Goal: Information Seeking & Learning: Compare options

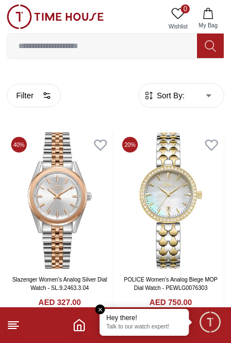
scroll to position [721, 0]
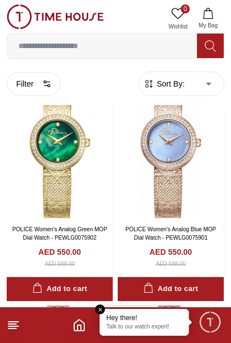
click at [169, 87] on span "Sort By:" at bounding box center [170, 83] width 30 height 11
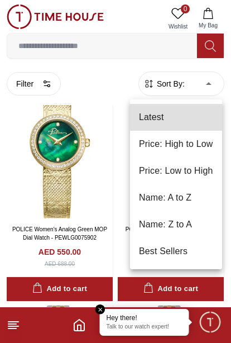
scroll to position [0, 0]
click at [157, 166] on li "Price: Low to High" at bounding box center [176, 170] width 92 height 27
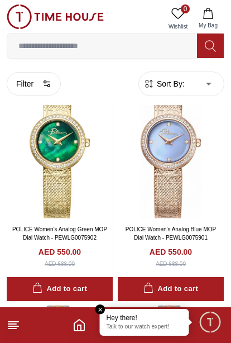
type input "*"
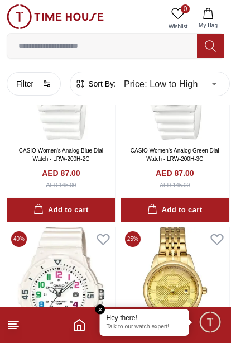
scroll to position [1922, 0]
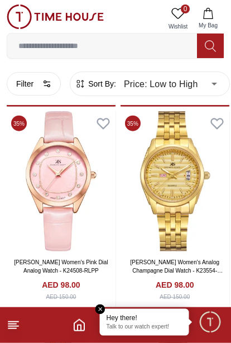
scroll to position [3880, 0]
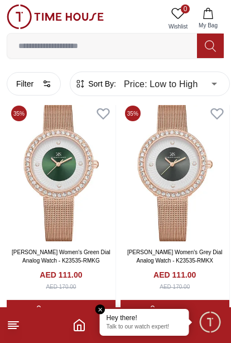
scroll to position [5932, 0]
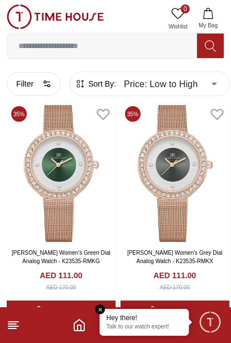
click at [70, 193] on img at bounding box center [61, 172] width 109 height 140
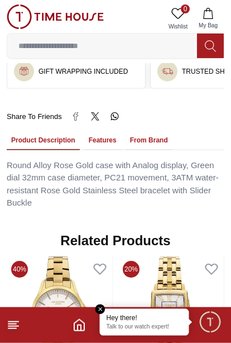
scroll to position [715, 0]
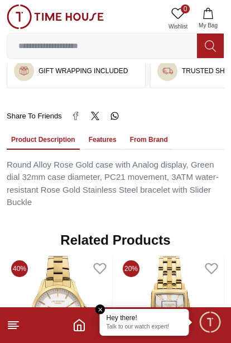
click at [159, 132] on button "From Brand" at bounding box center [149, 140] width 47 height 19
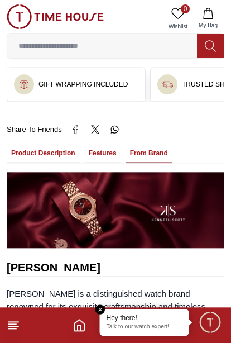
scroll to position [701, 0]
click at [106, 154] on button "Features" at bounding box center [102, 153] width 37 height 19
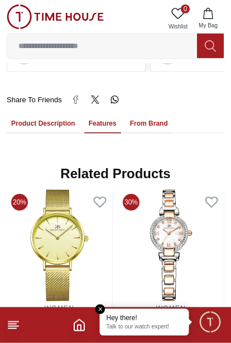
click at [42, 125] on button "Product Description" at bounding box center [43, 123] width 73 height 19
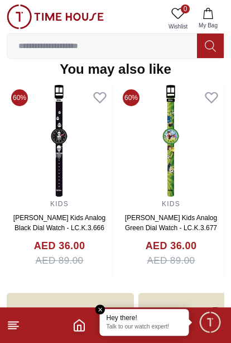
scroll to position [1125, 0]
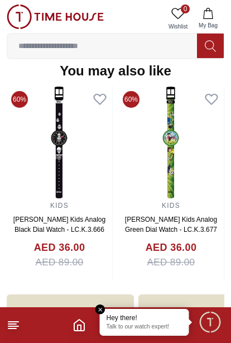
click at [97, 306] on em "Close tooltip" at bounding box center [101, 309] width 10 height 10
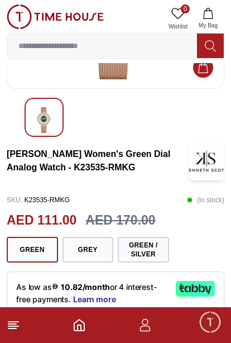
scroll to position [0, 0]
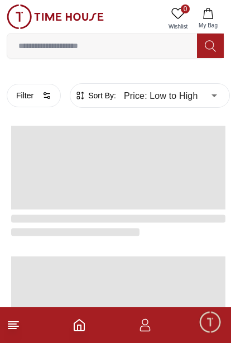
scroll to position [1997, 0]
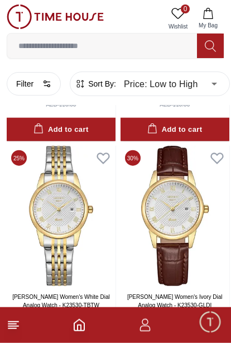
scroll to position [668, 0]
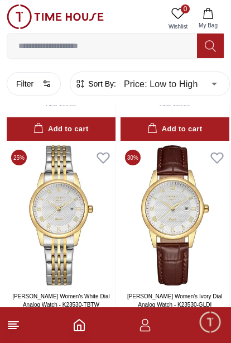
click at [45, 81] on circle "button" at bounding box center [45, 82] width 2 height 2
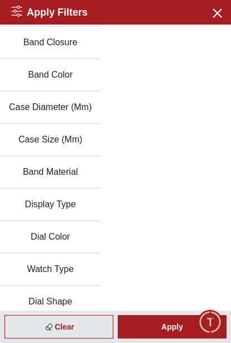
scroll to position [94, 0]
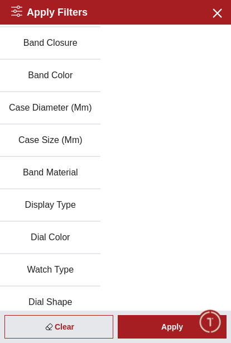
click at [41, 335] on button "Discount" at bounding box center [50, 335] width 101 height 32
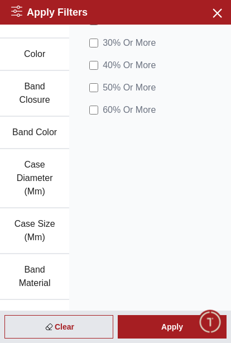
scroll to position [46, 0]
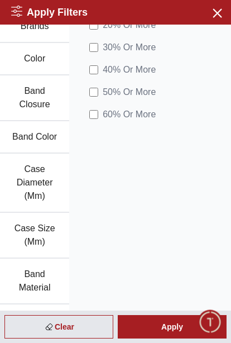
click at [89, 98] on label "50 % Or More" at bounding box center [122, 91] width 66 height 13
click at [152, 334] on div "Apply" at bounding box center [172, 326] width 109 height 23
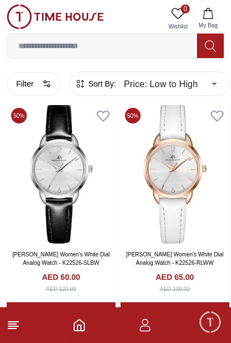
scroll to position [28, 0]
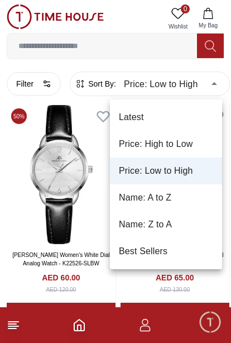
click at [132, 114] on li "Latest" at bounding box center [166, 117] width 112 height 27
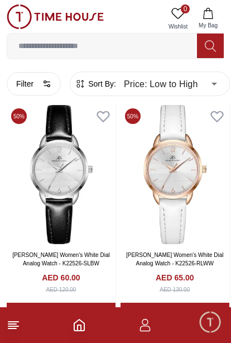
type input "*"
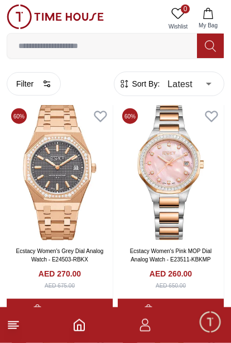
scroll to position [28, 0]
click at [61, 189] on img at bounding box center [60, 172] width 106 height 136
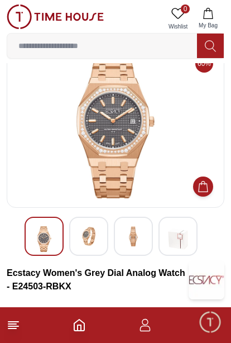
click at [82, 241] on img at bounding box center [89, 236] width 20 height 20
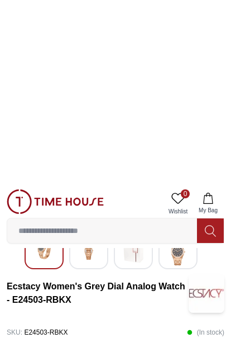
scroll to position [13, 0]
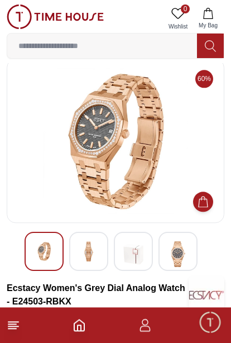
click at [171, 256] on img at bounding box center [178, 254] width 20 height 26
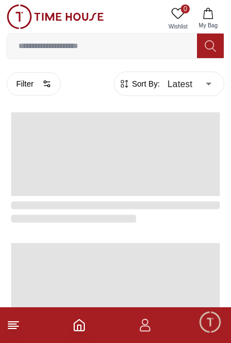
scroll to position [28, 0]
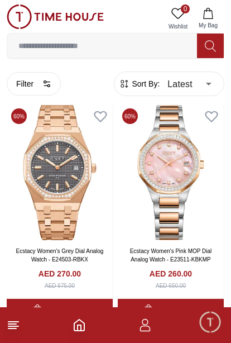
click at [166, 179] on img at bounding box center [171, 172] width 106 height 136
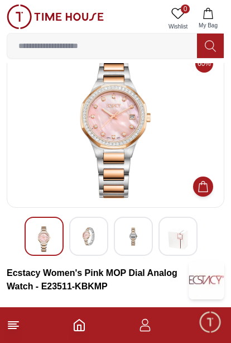
click at [95, 235] on img at bounding box center [89, 236] width 20 height 21
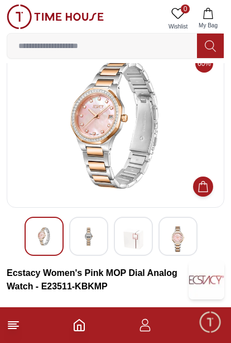
click at [133, 239] on img at bounding box center [133, 239] width 20 height 26
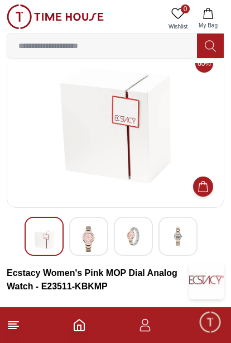
click at [171, 235] on img at bounding box center [178, 236] width 20 height 21
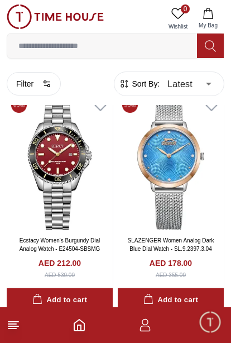
scroll to position [1396, 0]
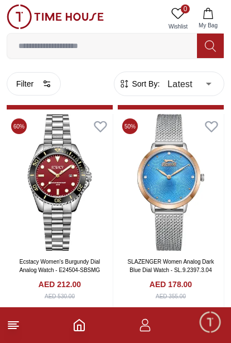
click at [162, 210] on img at bounding box center [171, 182] width 106 height 136
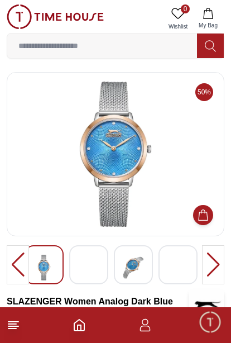
click at [86, 266] on img at bounding box center [89, 268] width 20 height 26
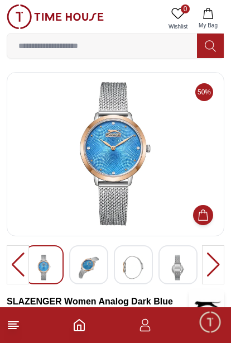
click at [96, 269] on img at bounding box center [89, 268] width 20 height 26
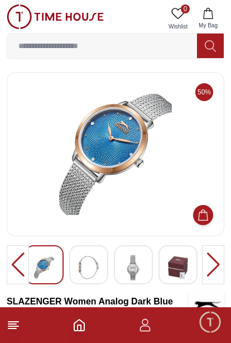
click at [131, 269] on img at bounding box center [133, 268] width 20 height 26
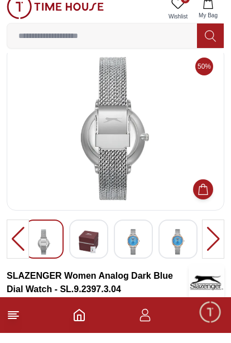
scroll to position [26, 0]
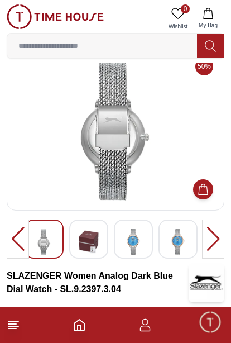
click at [169, 246] on img at bounding box center [178, 242] width 20 height 26
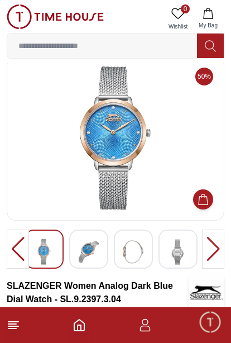
scroll to position [0, 0]
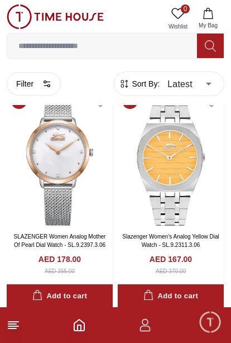
scroll to position [1626, 0]
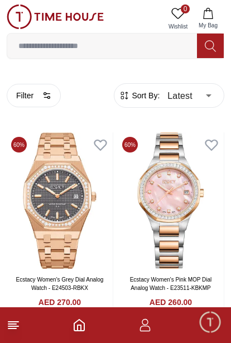
click at [36, 97] on button "Filter" at bounding box center [34, 95] width 54 height 23
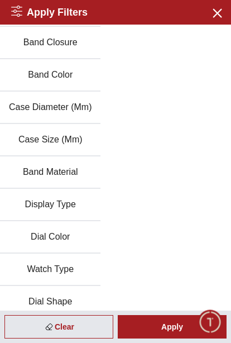
scroll to position [94, 0]
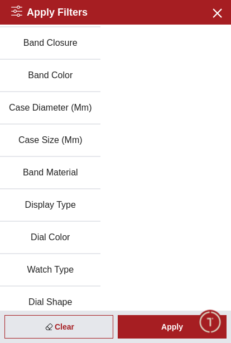
scroll to position [28, 0]
click at [217, 6] on icon "button" at bounding box center [217, 13] width 14 height 14
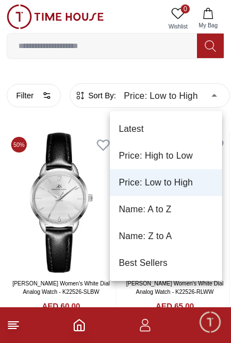
click at [131, 130] on li "Latest" at bounding box center [166, 129] width 112 height 27
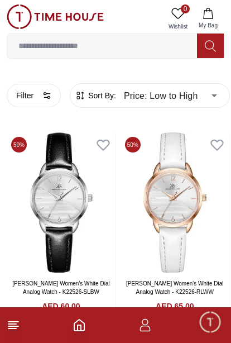
type input "*"
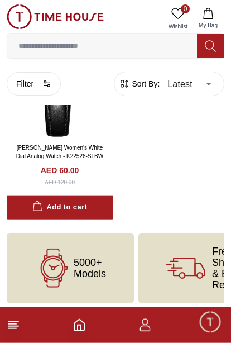
click at [35, 75] on button "Filter" at bounding box center [34, 83] width 54 height 23
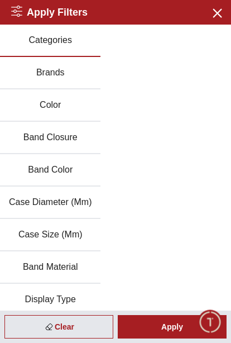
scroll to position [1914, 0]
click at [211, 13] on icon "button" at bounding box center [217, 13] width 14 height 14
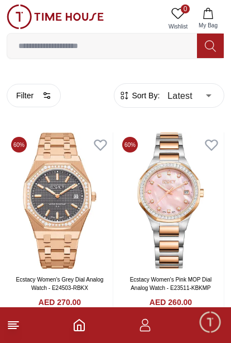
click at [36, 52] on input at bounding box center [102, 46] width 190 height 22
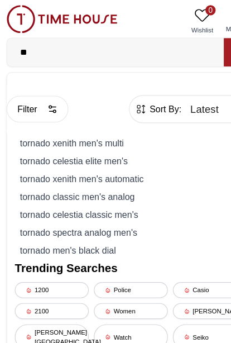
type input "*"
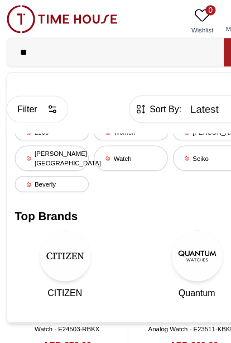
type input "*"
